Goal: Task Accomplishment & Management: Manage account settings

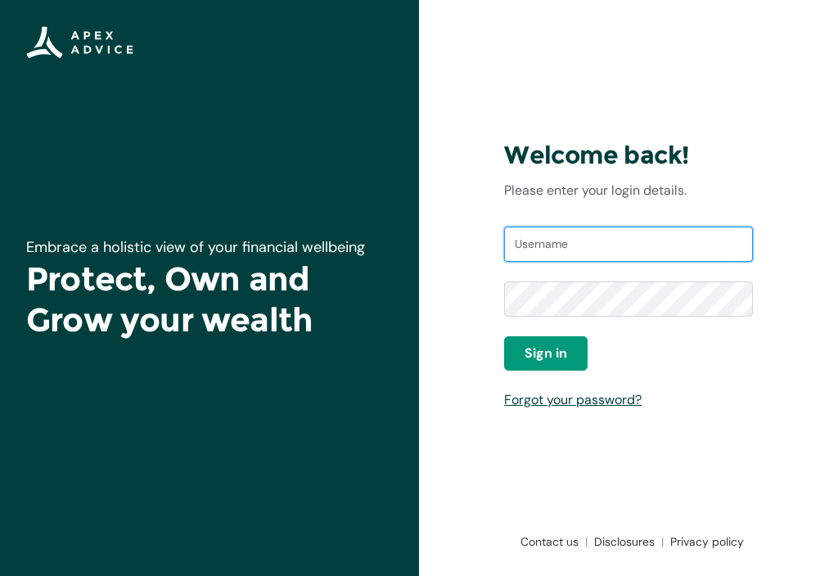
click at [529, 246] on input "Username" at bounding box center [628, 245] width 249 height 36
type input "[EMAIL_ADDRESS][DOMAIN_NAME]"
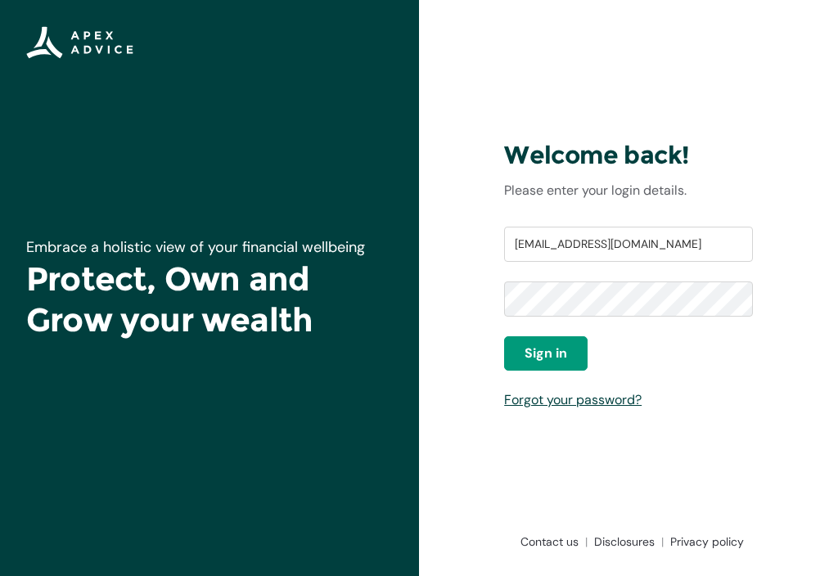
click at [550, 353] on span "Sign in" at bounding box center [546, 354] width 43 height 20
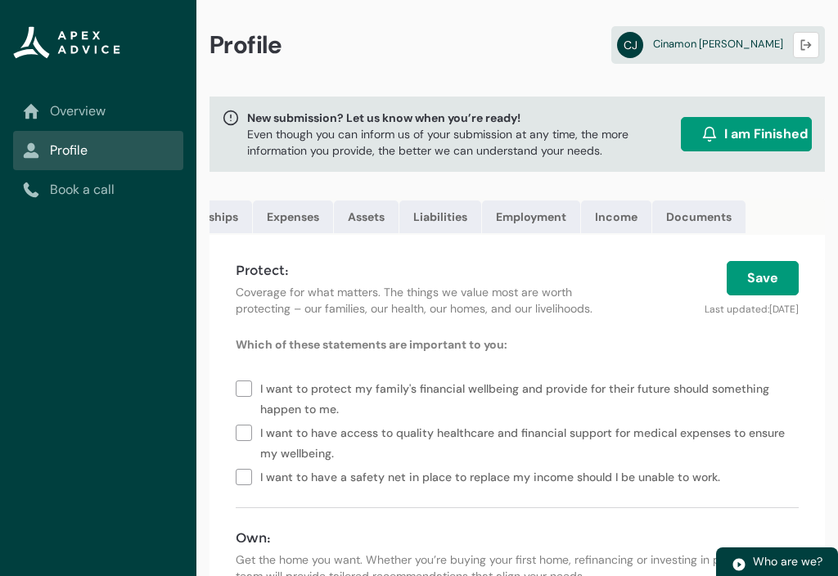
scroll to position [0, 215]
click at [618, 214] on link "Income" at bounding box center [616, 216] width 70 height 33
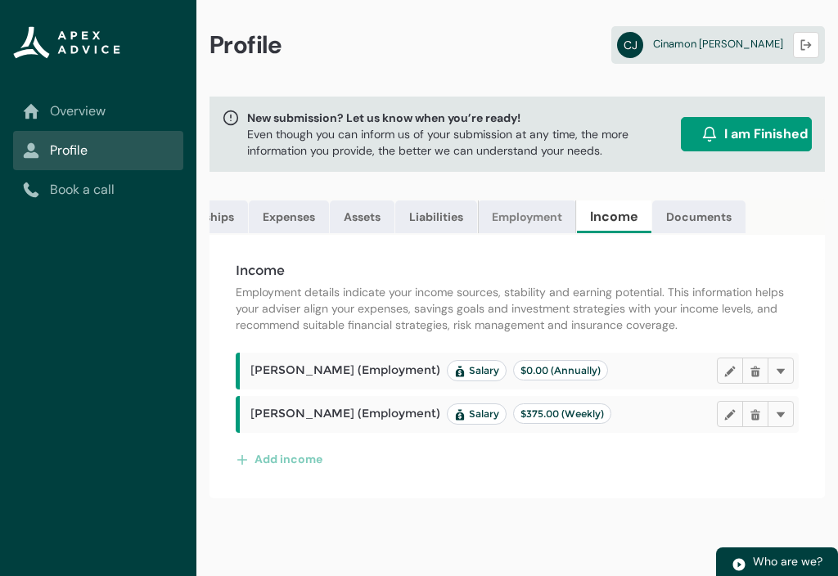
click at [530, 221] on link "Employment" at bounding box center [527, 216] width 98 height 33
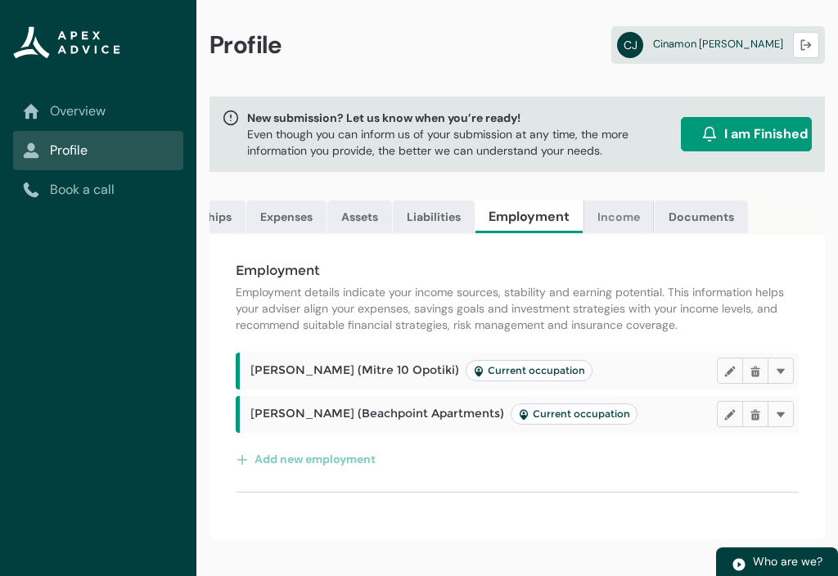
click at [609, 220] on link "Income" at bounding box center [618, 216] width 70 height 33
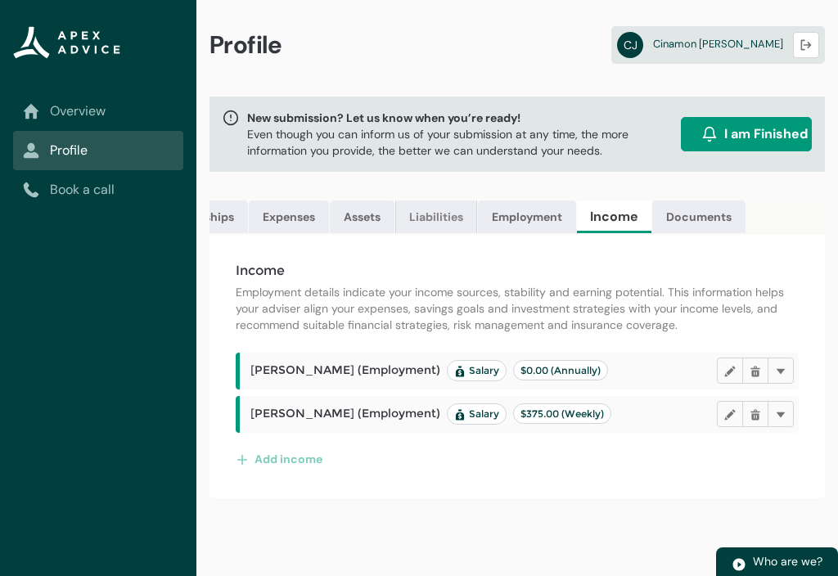
click at [443, 222] on link "Liabilities" at bounding box center [436, 216] width 82 height 33
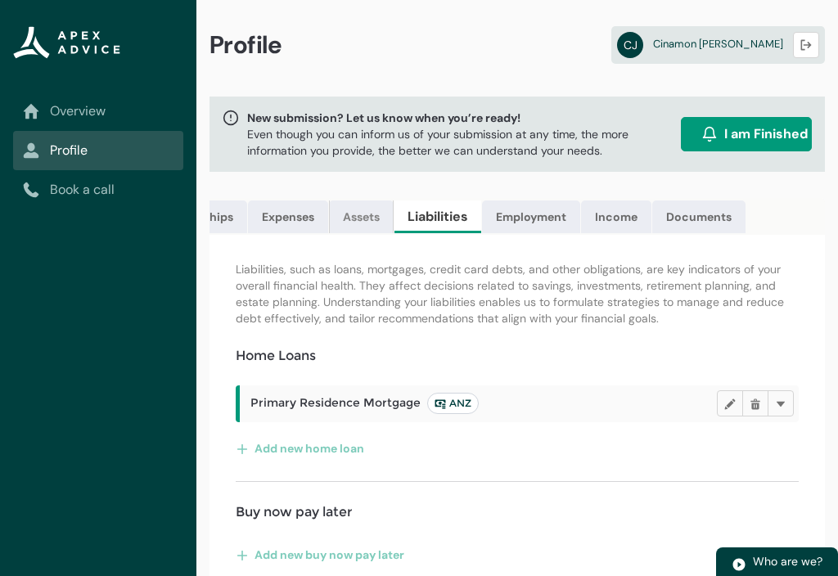
click at [363, 224] on link "Assets" at bounding box center [361, 216] width 65 height 33
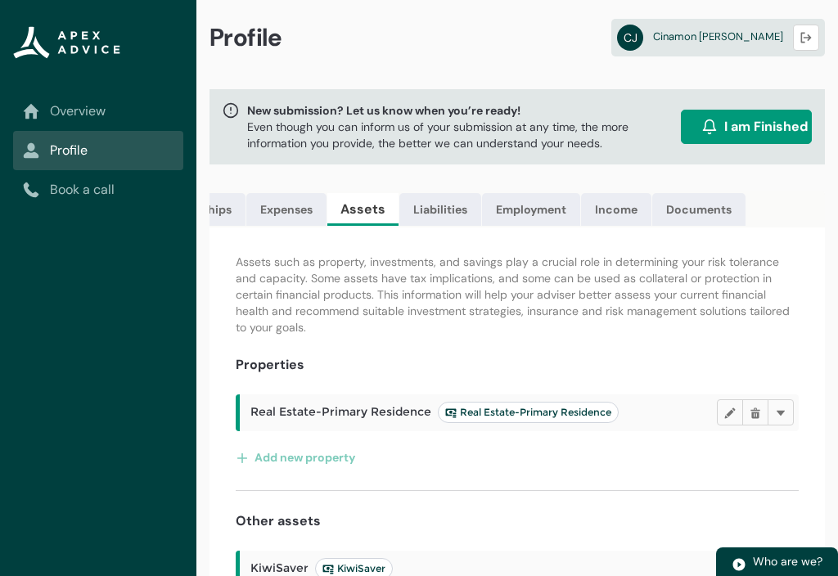
scroll to position [0, 0]
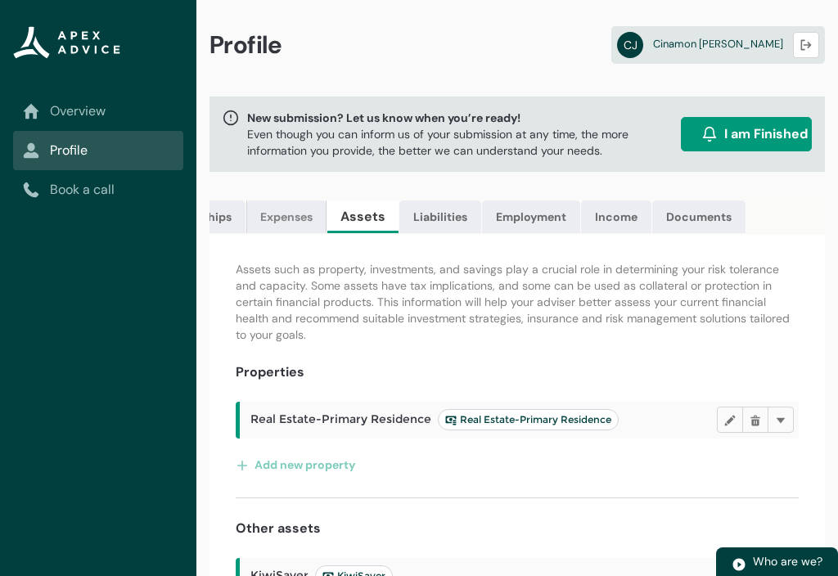
click at [284, 224] on link "Expenses" at bounding box center [286, 216] width 80 height 33
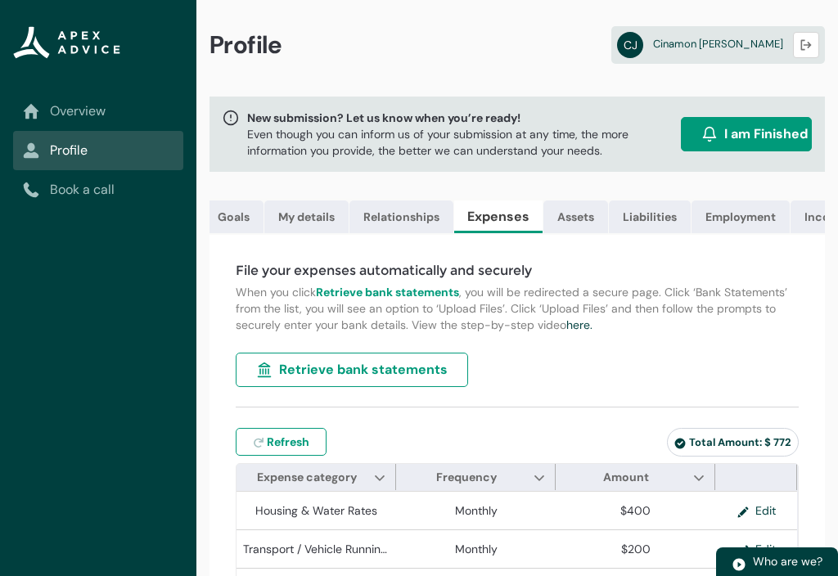
scroll to position [0, 7]
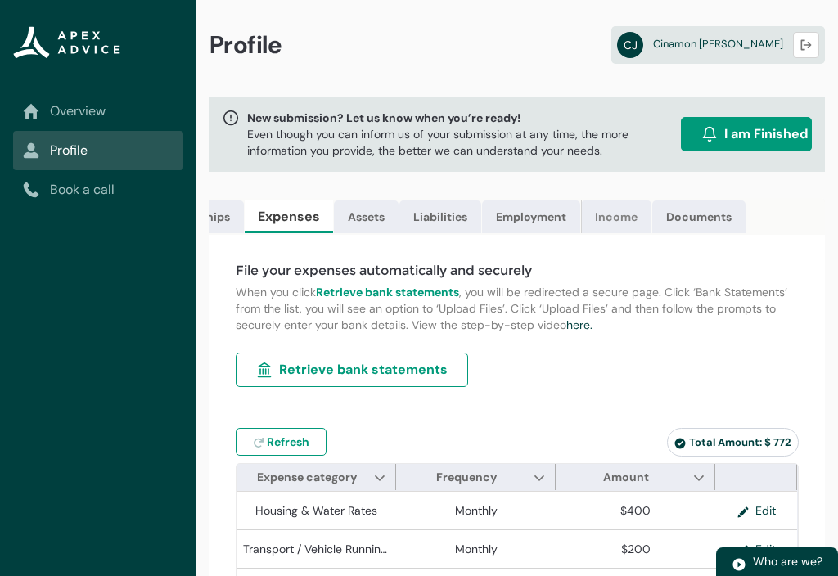
click at [618, 218] on link "Income" at bounding box center [616, 216] width 70 height 33
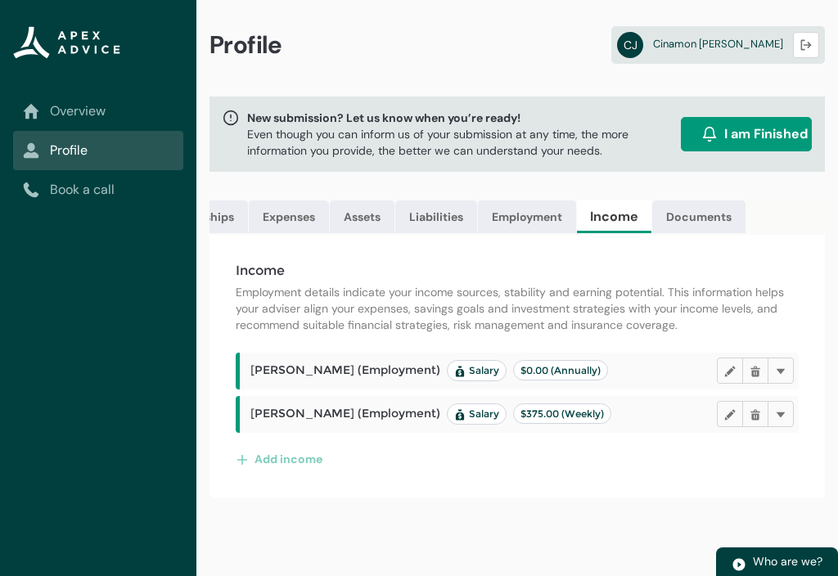
scroll to position [0, 216]
click at [437, 218] on link "Liabilities" at bounding box center [436, 216] width 82 height 33
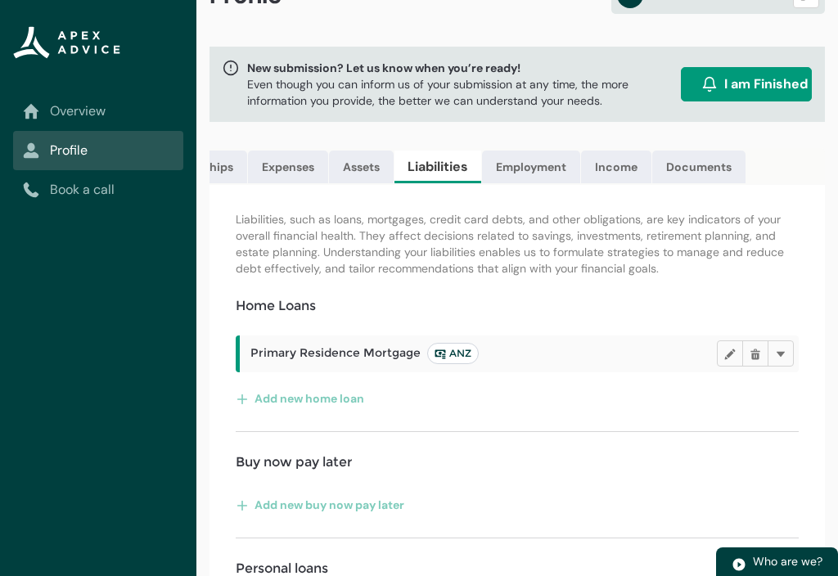
scroll to position [0, 0]
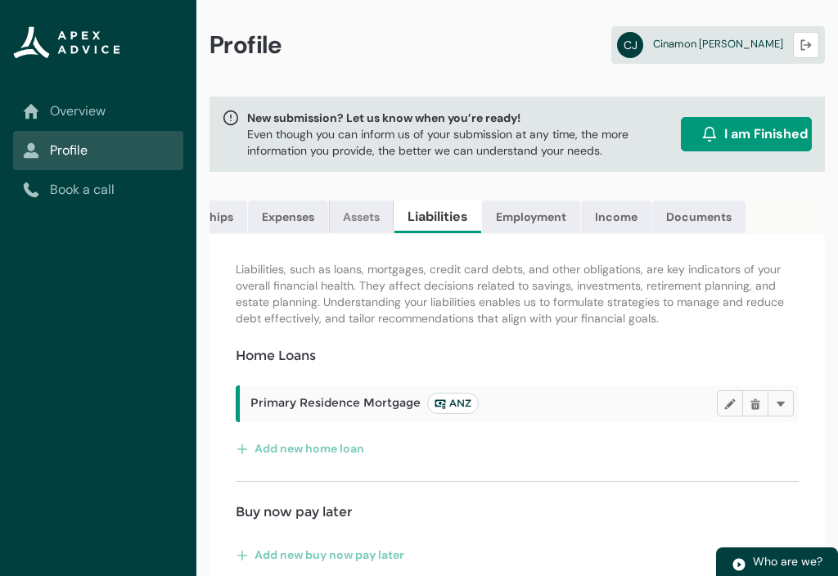
click at [363, 218] on link "Assets" at bounding box center [361, 216] width 65 height 33
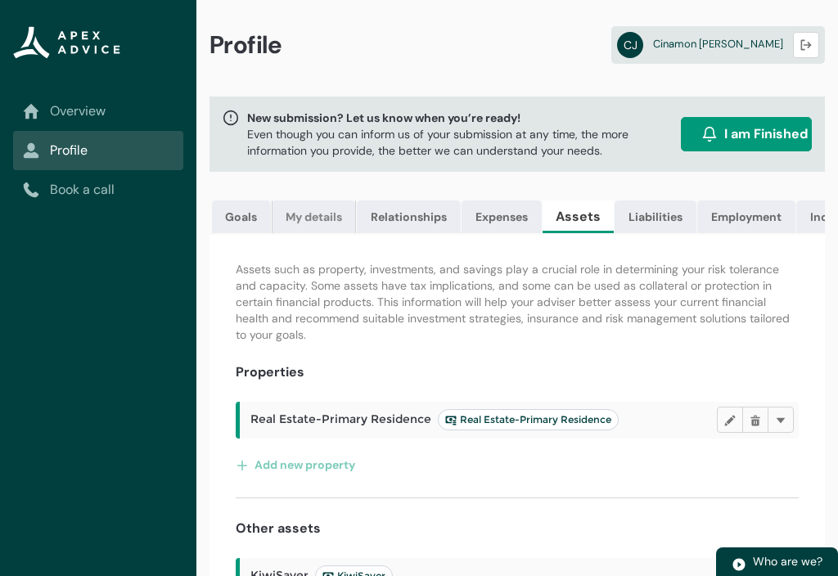
click at [314, 216] on link "My details" at bounding box center [314, 216] width 84 height 33
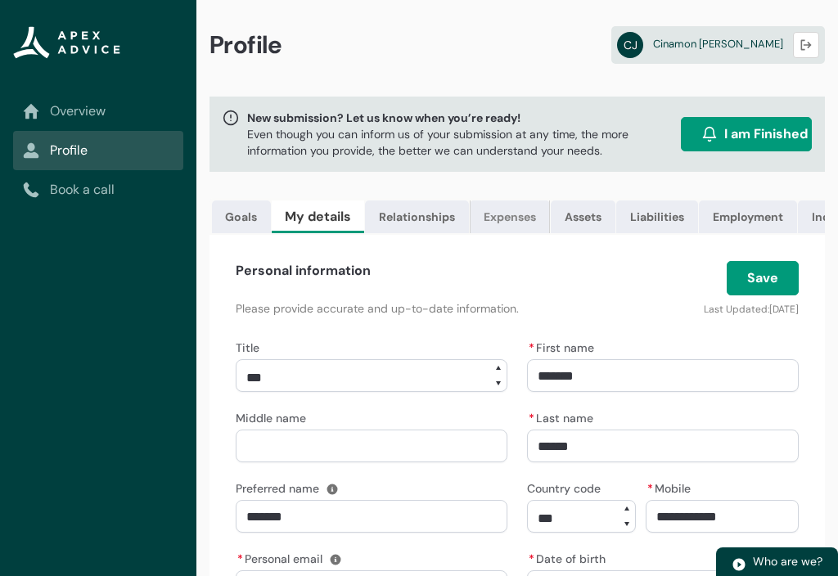
click at [502, 223] on link "Expenses" at bounding box center [510, 216] width 80 height 33
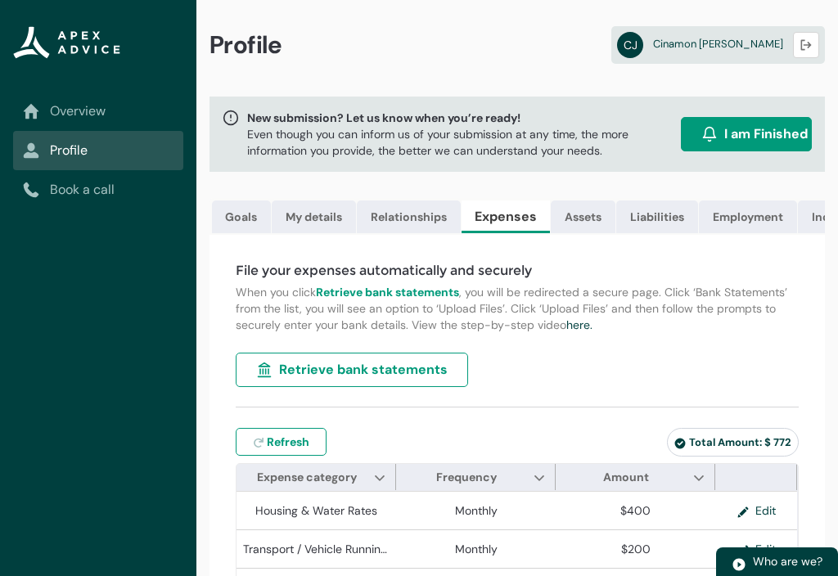
click at [67, 111] on link "Overview" at bounding box center [98, 111] width 151 height 20
